Goal: Communication & Community: Answer question/provide support

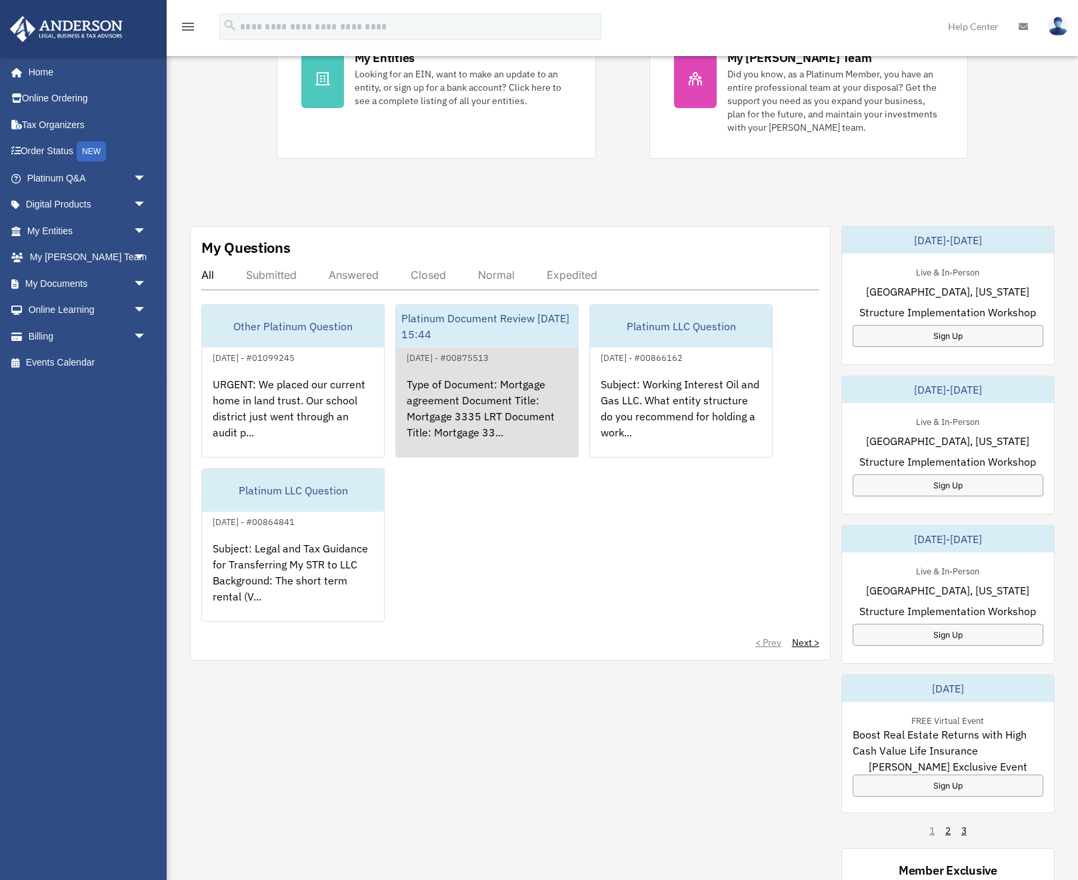
scroll to position [327, 0]
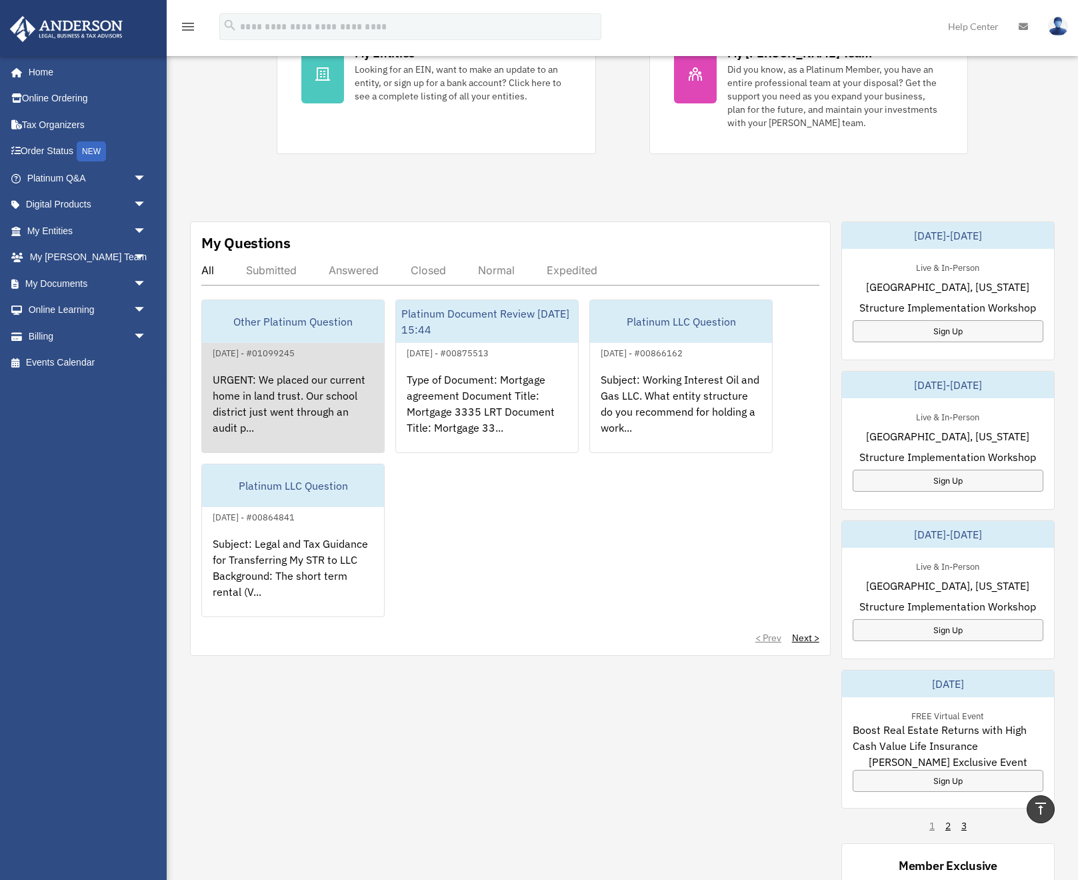
click at [292, 379] on div "URGENT: We placed our current home in land trust. Our school district just went…" at bounding box center [293, 413] width 182 height 104
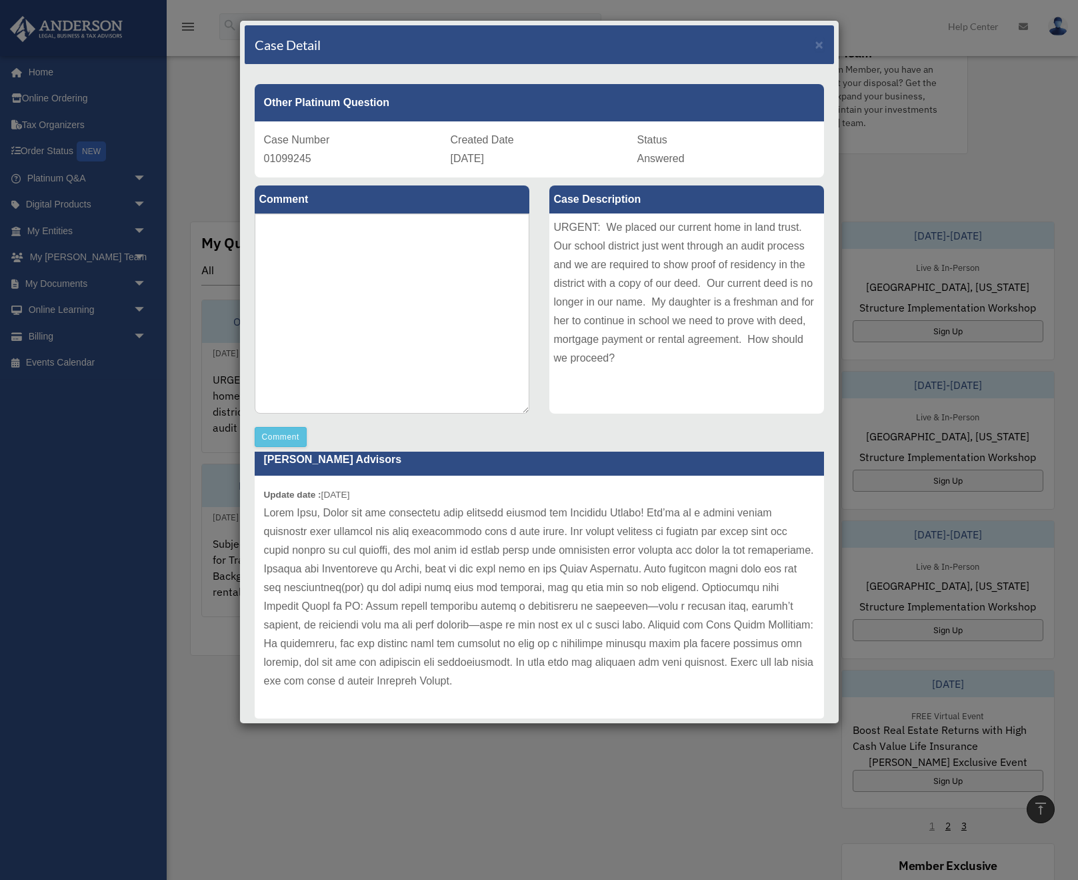
scroll to position [18, 0]
click at [282, 434] on button "Comment" at bounding box center [281, 437] width 53 height 20
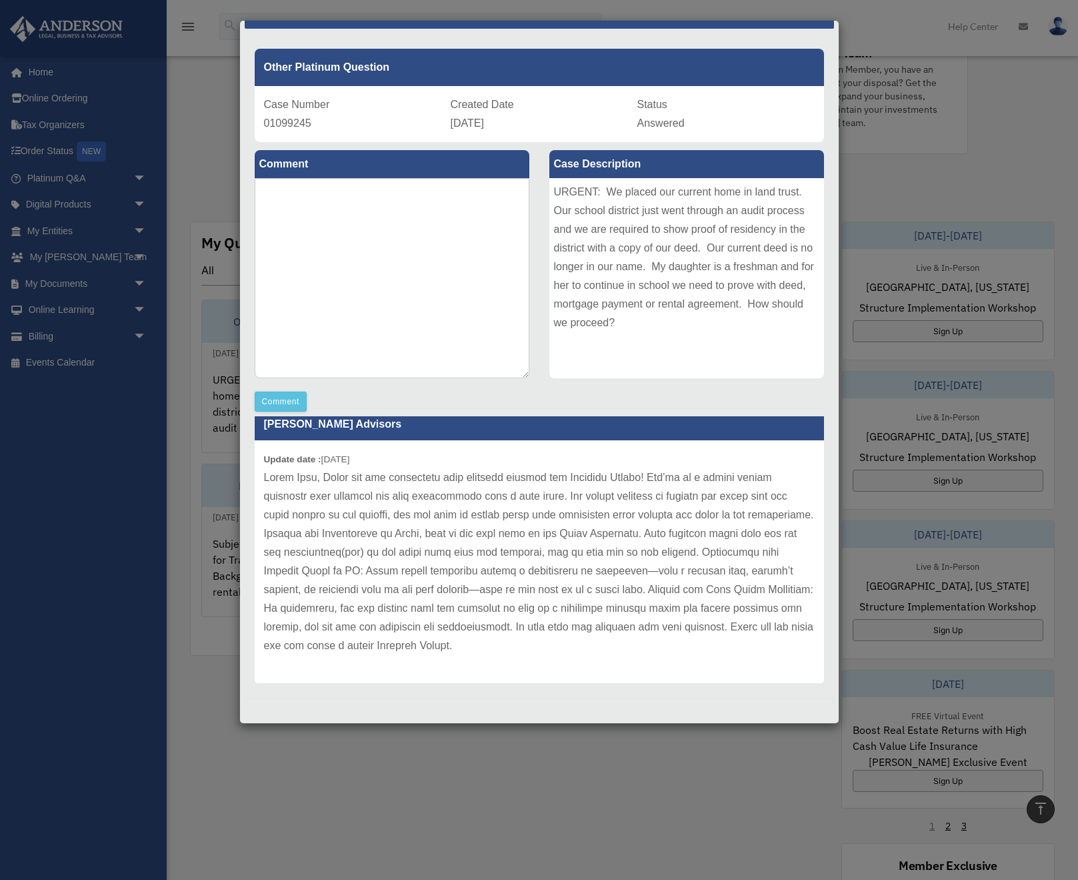
scroll to position [35, 0]
click at [276, 399] on button "Comment" at bounding box center [281, 401] width 53 height 20
click at [303, 219] on textarea at bounding box center [392, 278] width 275 height 200
type textarea "**********"
click at [287, 402] on button "Comment" at bounding box center [281, 401] width 53 height 20
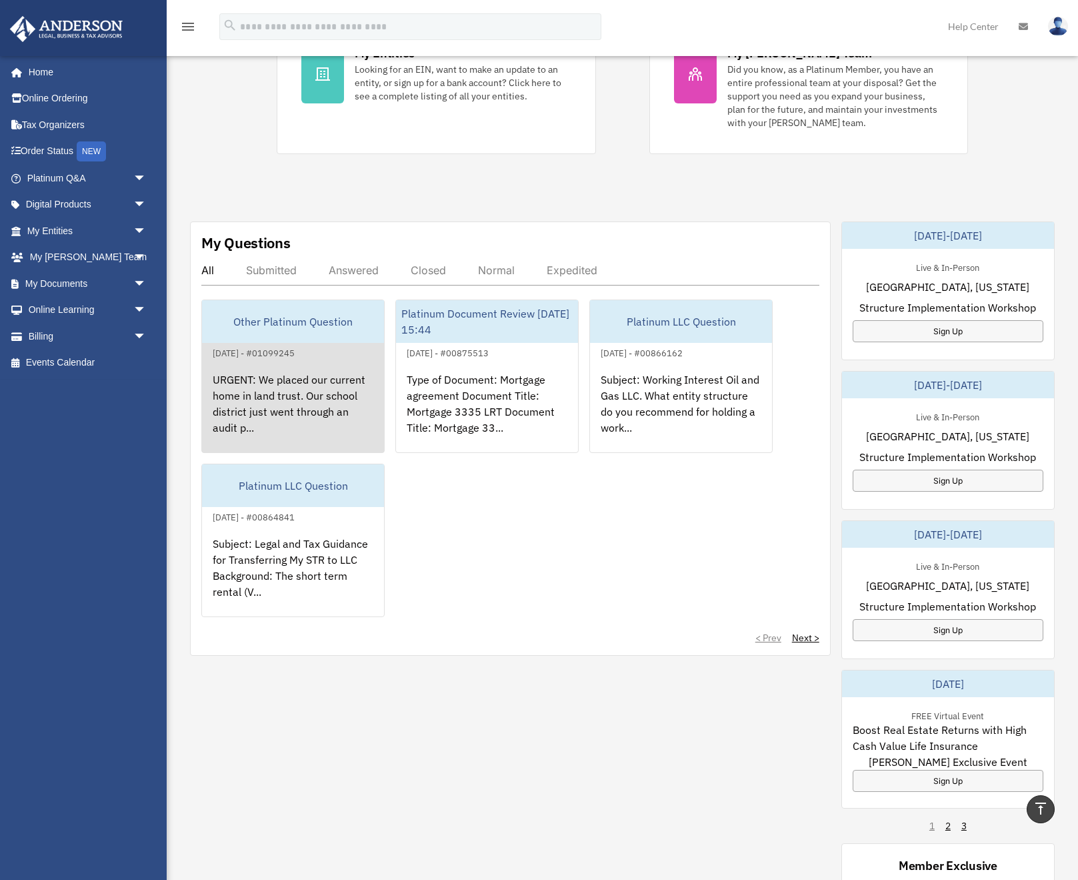
click at [272, 401] on div "URGENT: We placed our current home in land trust. Our school district just went…" at bounding box center [293, 413] width 182 height 104
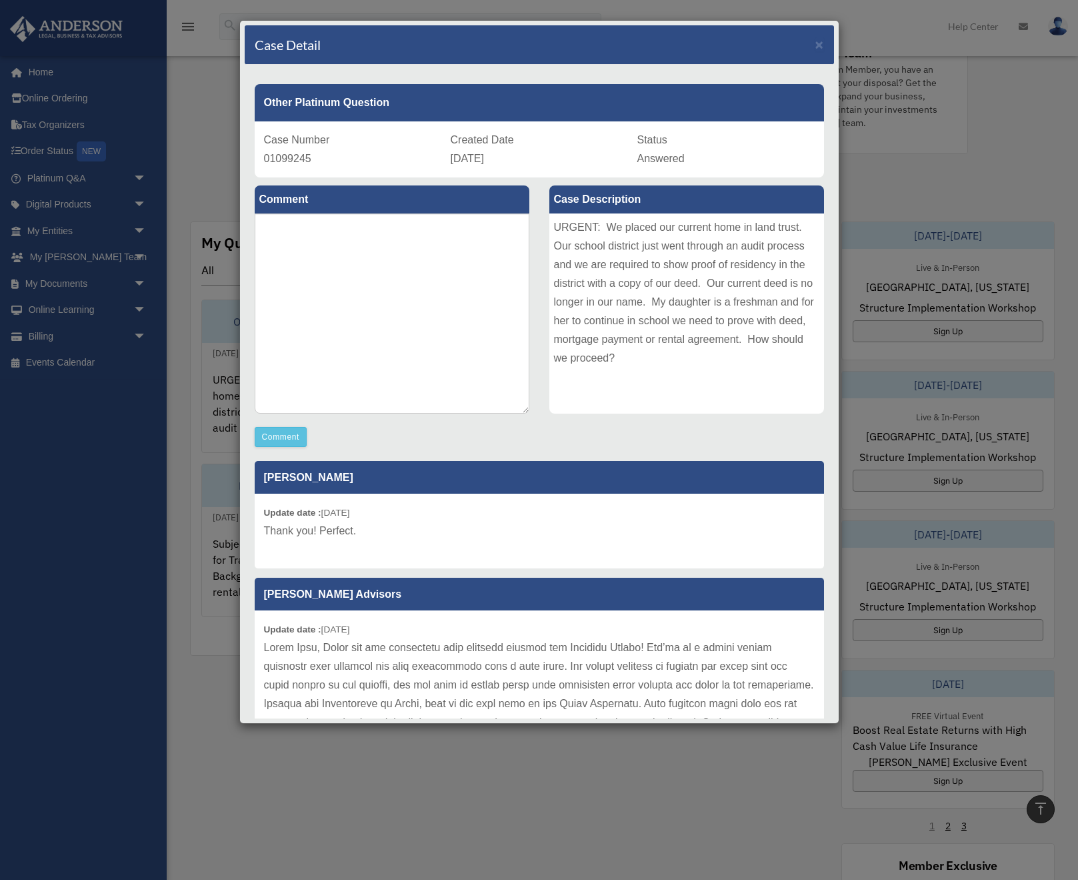
scroll to position [0, 0]
click at [819, 47] on span "×" at bounding box center [820, 44] width 9 height 15
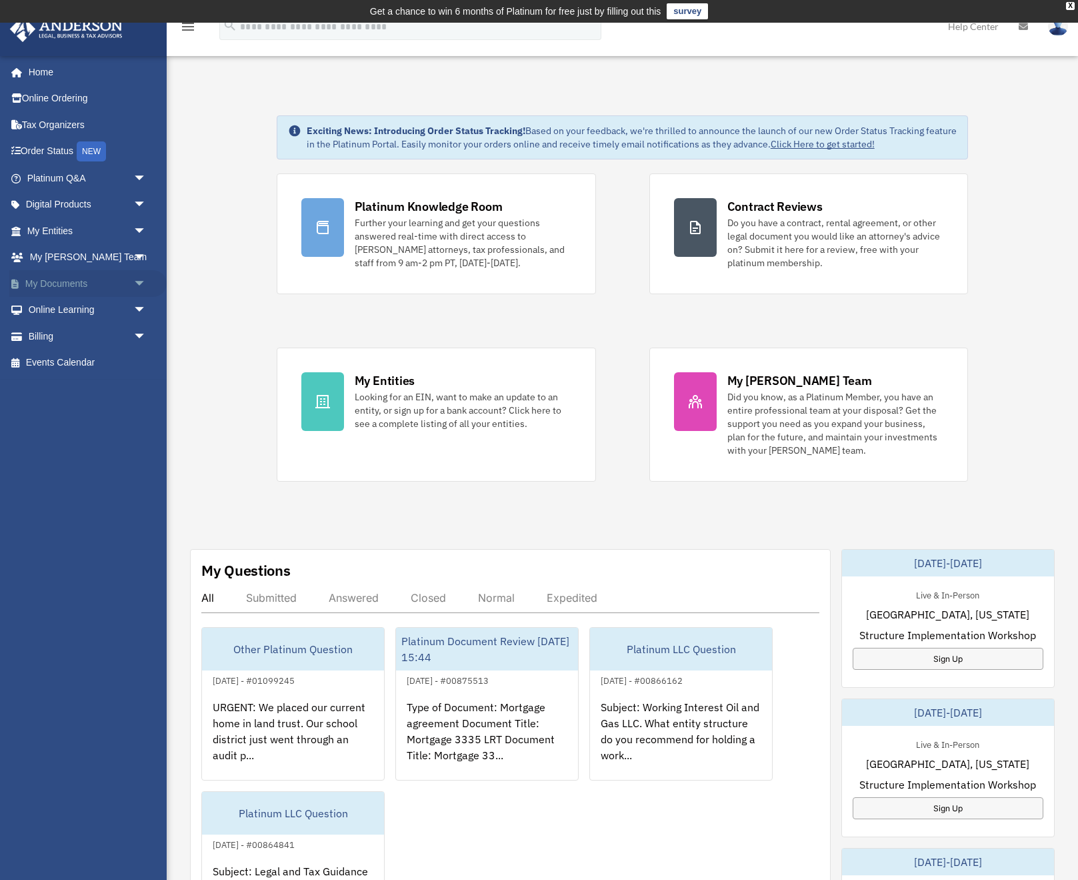
click at [135, 282] on span "arrow_drop_down" at bounding box center [146, 283] width 27 height 27
click at [127, 317] on link "Box" at bounding box center [93, 310] width 148 height 27
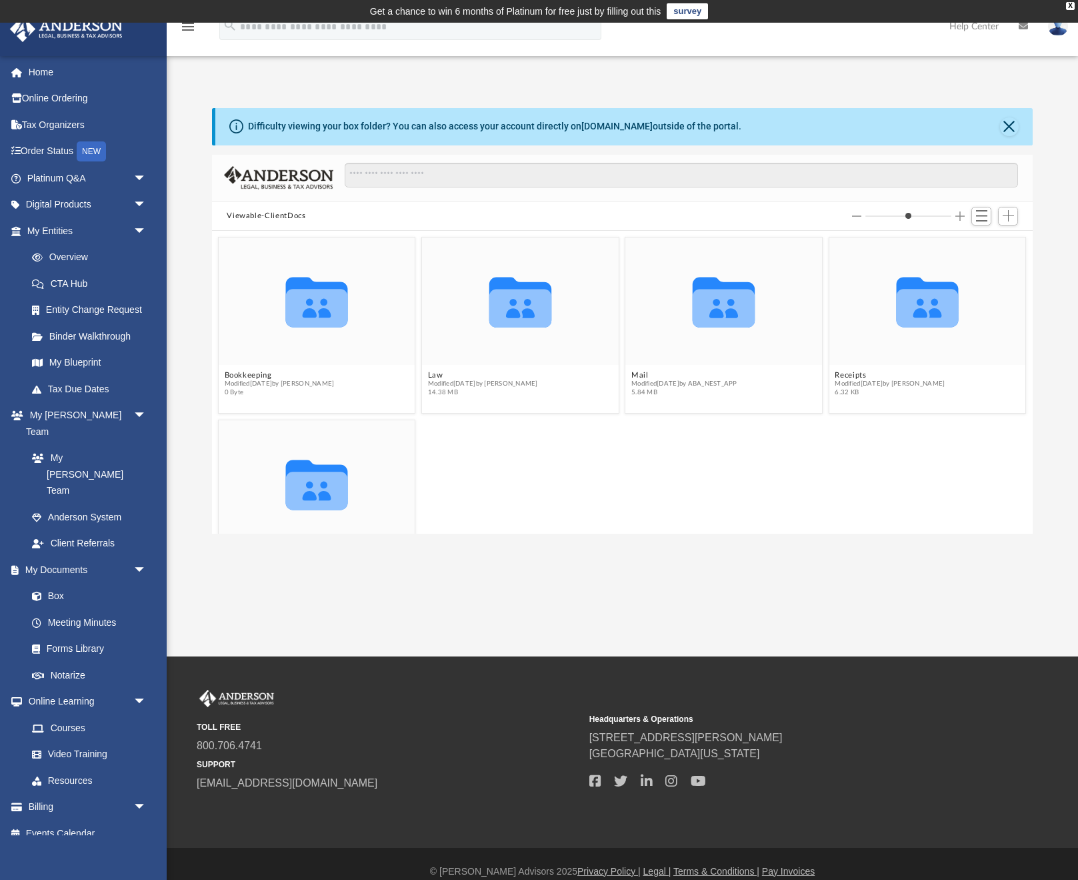
scroll to position [1, 1]
click at [313, 325] on icon "grid" at bounding box center [317, 308] width 62 height 38
click at [519, 315] on icon "grid" at bounding box center [520, 302] width 62 height 50
click at [636, 376] on button "Mail" at bounding box center [685, 375] width 106 height 9
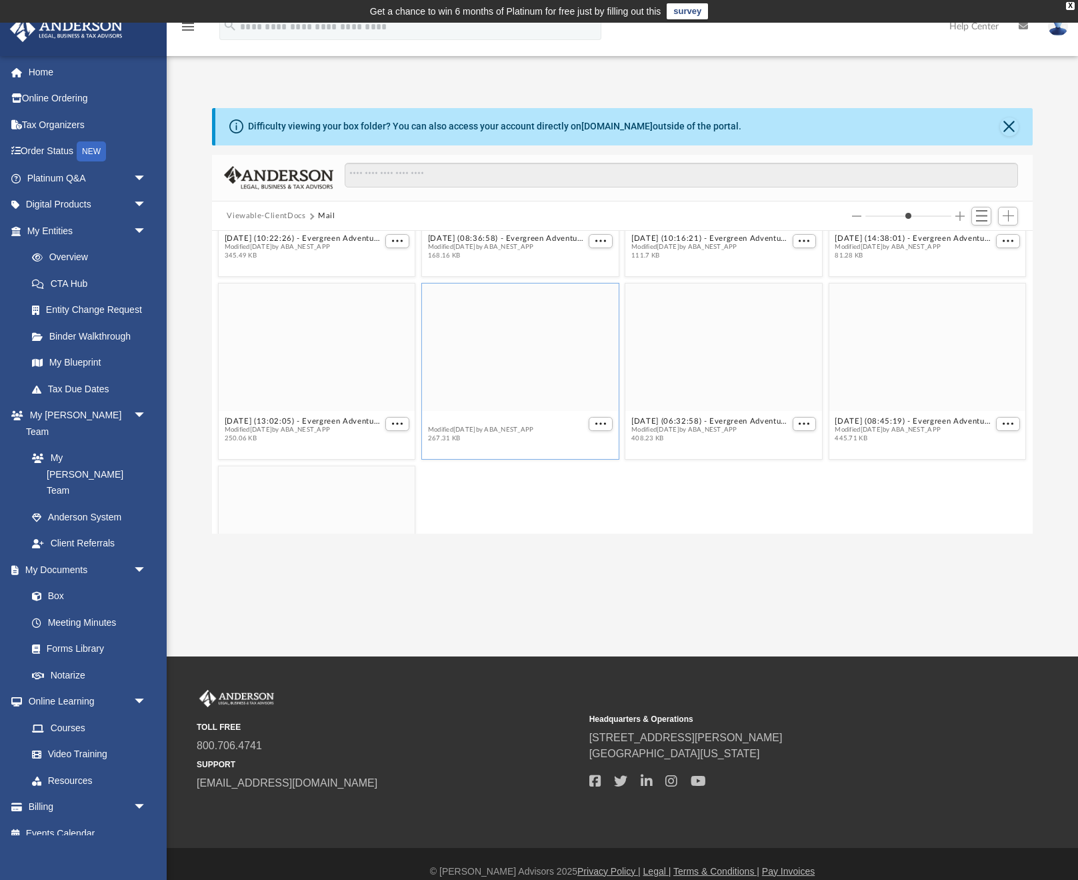
scroll to position [494, 0]
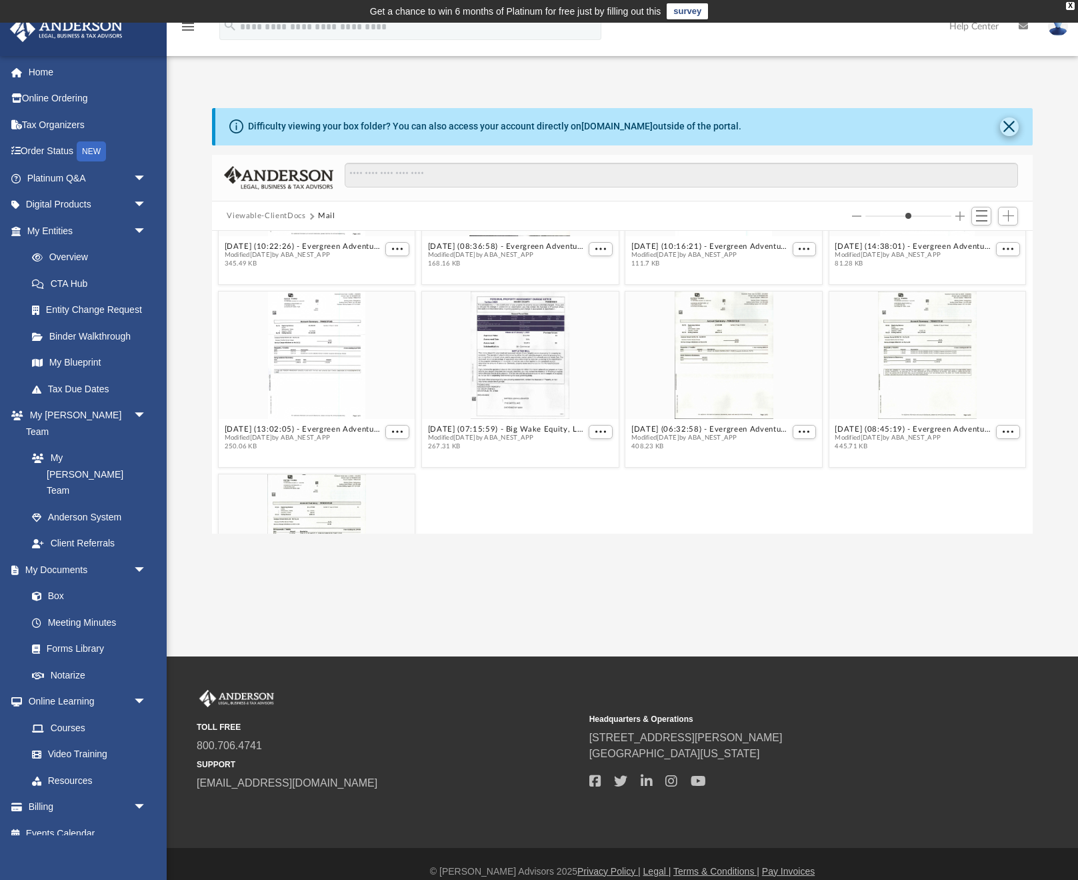
click at [1015, 127] on button "Close" at bounding box center [1009, 126] width 19 height 19
